Goal: Information Seeking & Learning: Learn about a topic

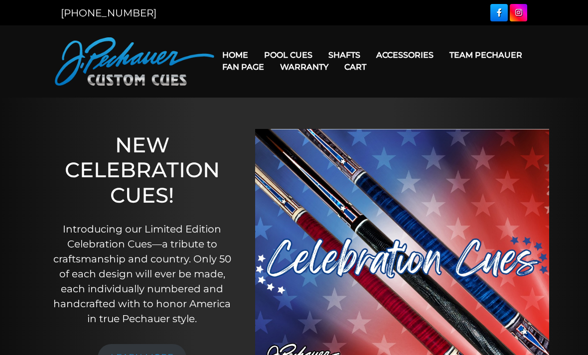
click at [441, 55] on link "Team Pechauer" at bounding box center [485, 54] width 89 height 25
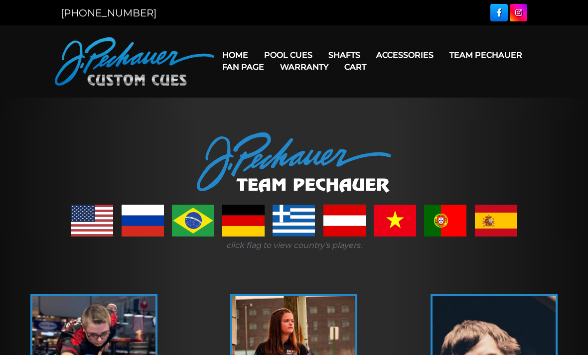
click at [84, 228] on link at bounding box center [92, 221] width 42 height 32
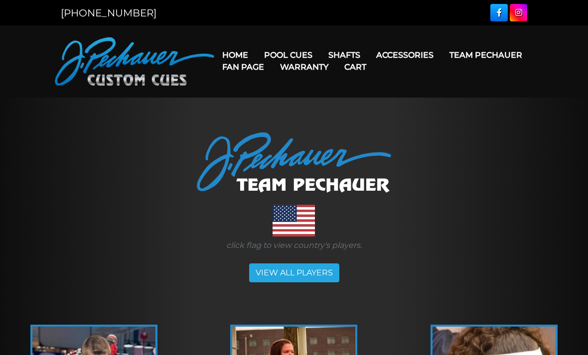
click at [441, 58] on link "Team Pechauer" at bounding box center [485, 54] width 89 height 25
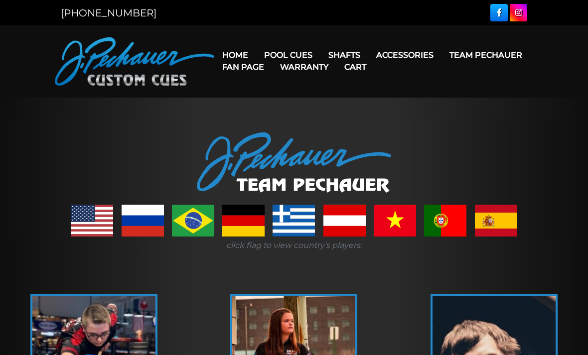
click at [441, 56] on link "Team Pechauer" at bounding box center [485, 54] width 89 height 25
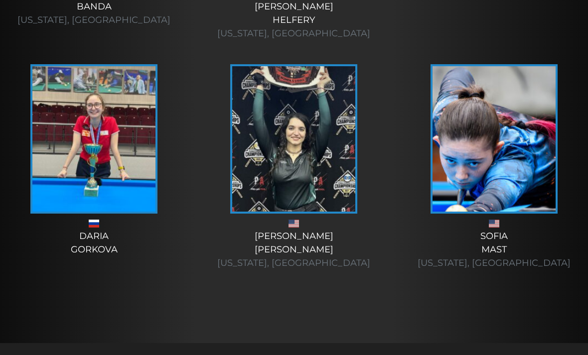
scroll to position [4487, 0]
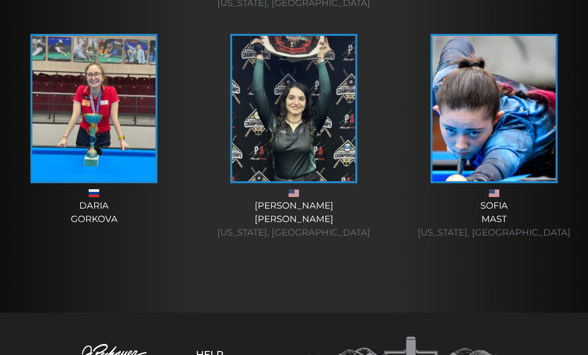
click at [275, 154] on img at bounding box center [293, 108] width 123 height 145
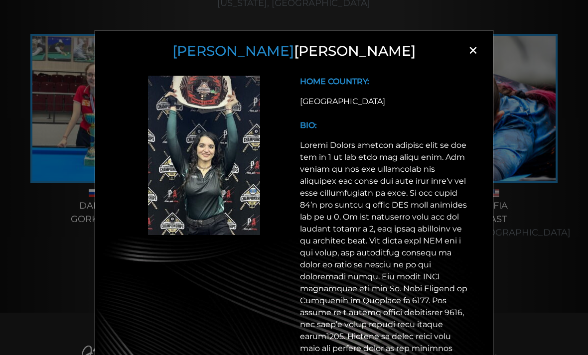
scroll to position [0, 0]
click at [469, 49] on span "×" at bounding box center [472, 50] width 15 height 15
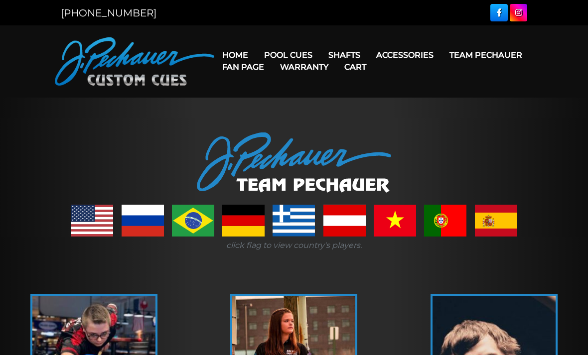
click at [441, 56] on link "Team Pechauer" at bounding box center [485, 54] width 89 height 25
click at [374, 71] on link "Cart" at bounding box center [355, 66] width 38 height 25
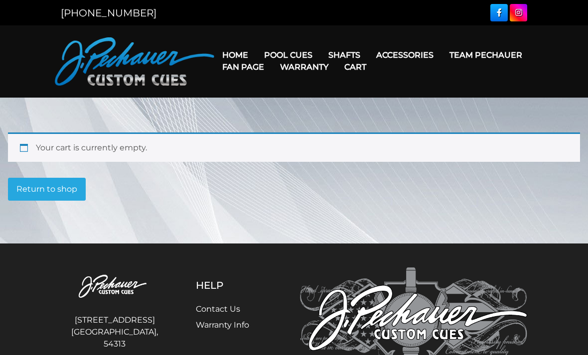
click at [44, 184] on link "Return to shop" at bounding box center [47, 189] width 78 height 23
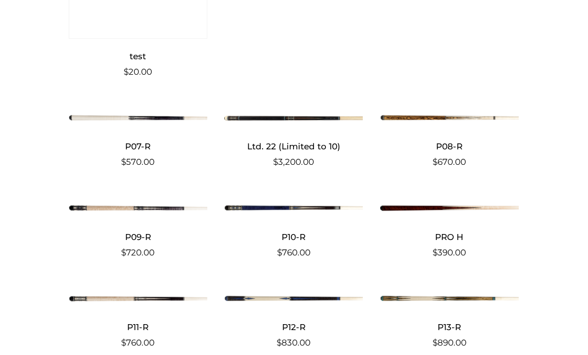
scroll to position [1948, 0]
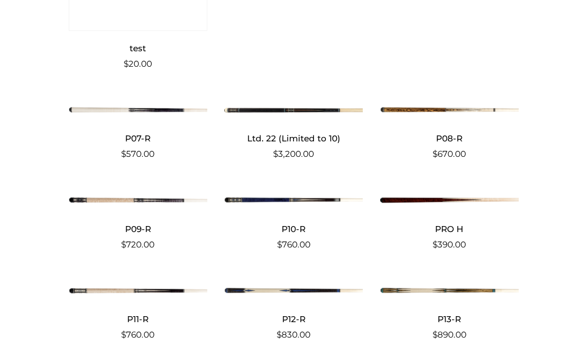
click at [132, 229] on h2 "P09-R" at bounding box center [138, 229] width 138 height 18
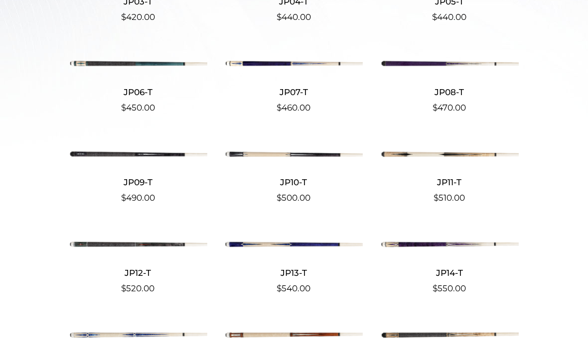
scroll to position [406, 0]
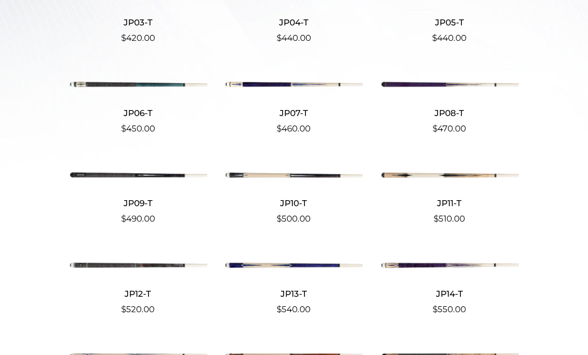
click at [130, 205] on h2 "JP09-T" at bounding box center [138, 203] width 138 height 18
